Goal: Find specific page/section: Find specific page/section

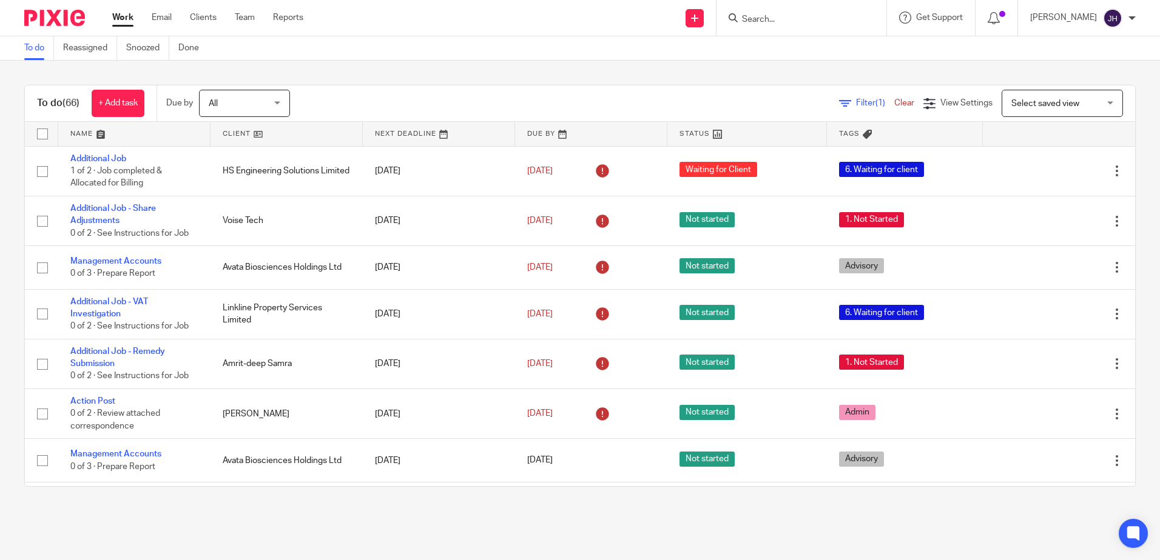
click at [784, 20] on input "Search" at bounding box center [794, 20] width 109 height 11
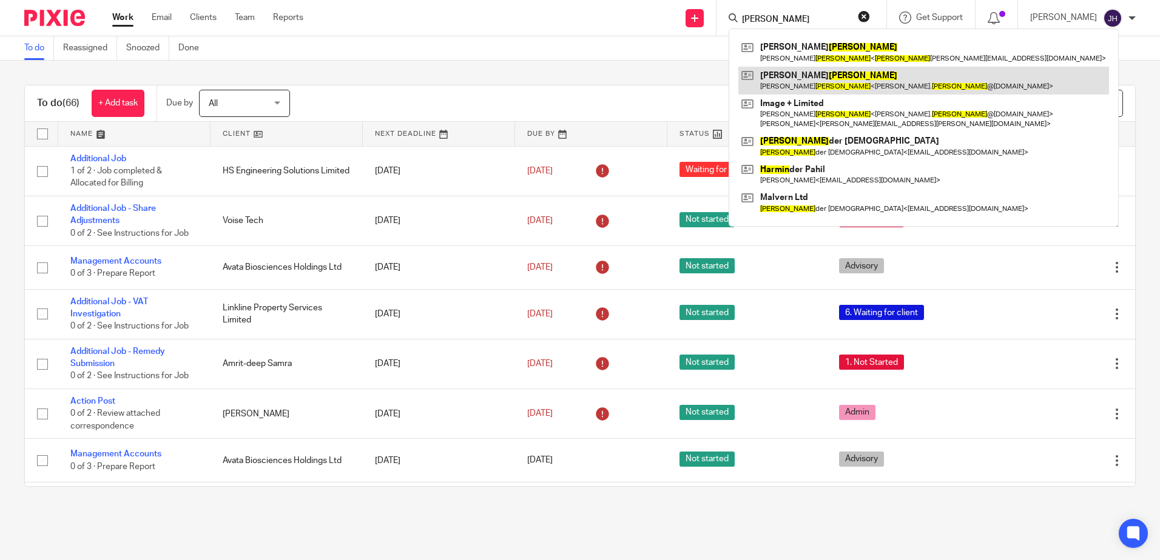
type input "[PERSON_NAME]"
click at [811, 75] on link at bounding box center [923, 81] width 371 height 28
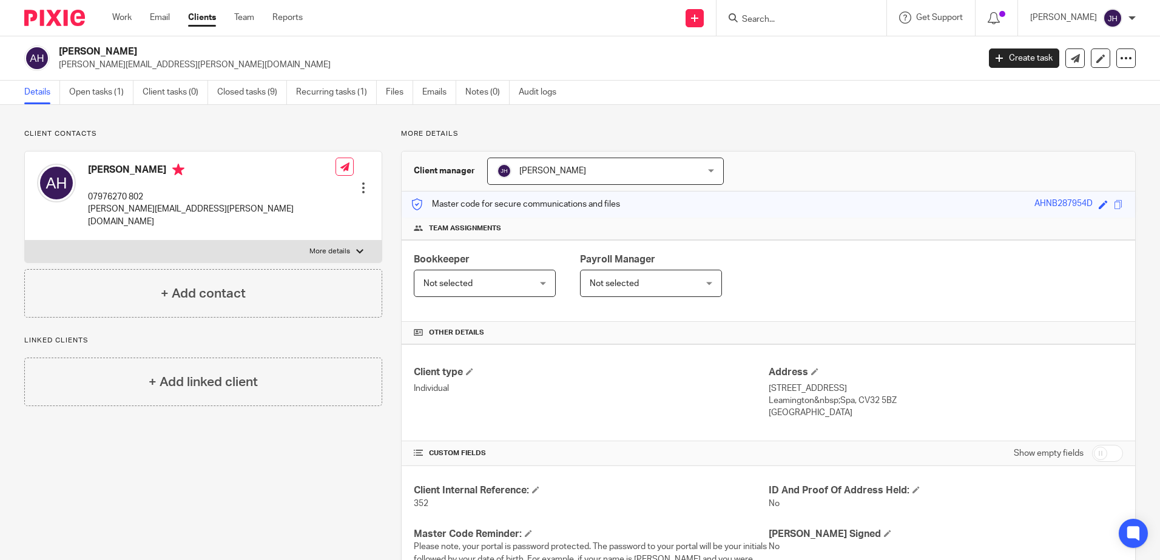
click at [835, 21] on input "Search" at bounding box center [794, 20] width 109 height 11
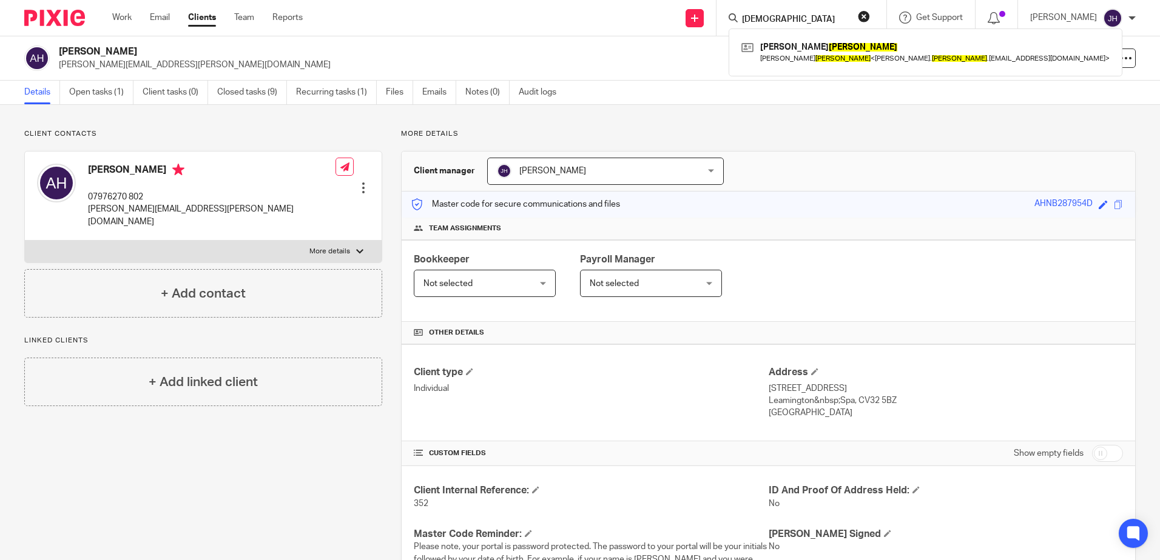
type input "[DEMOGRAPHIC_DATA]"
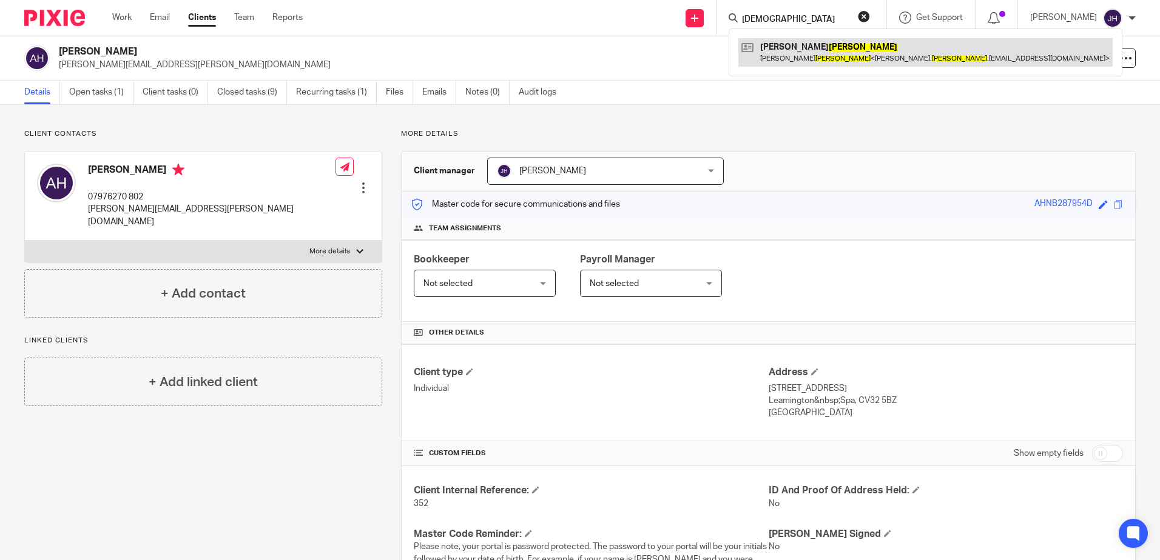
click at [821, 52] on link at bounding box center [925, 52] width 374 height 28
